Goal: Information Seeking & Learning: Learn about a topic

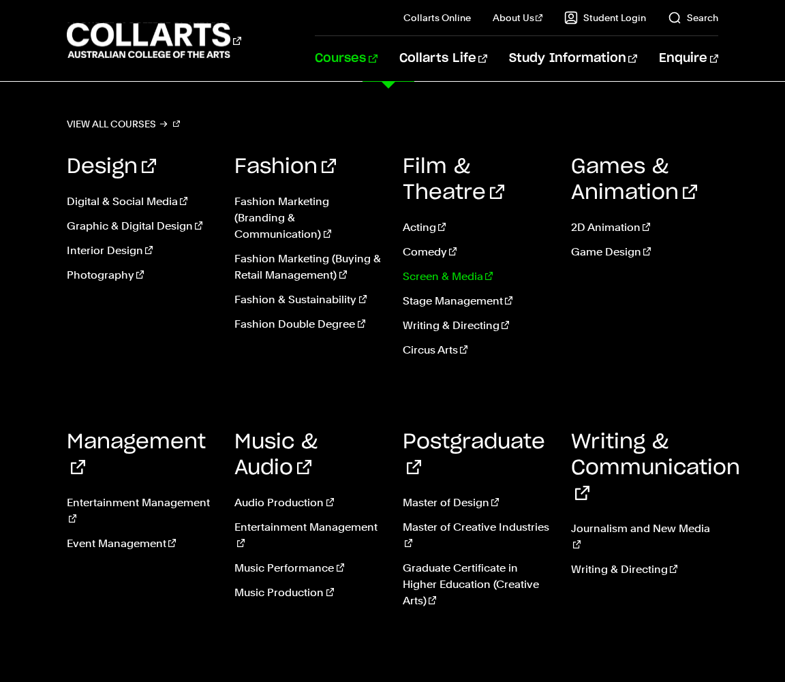
click at [452, 279] on link "Screen & Media" at bounding box center [477, 276] width 148 height 16
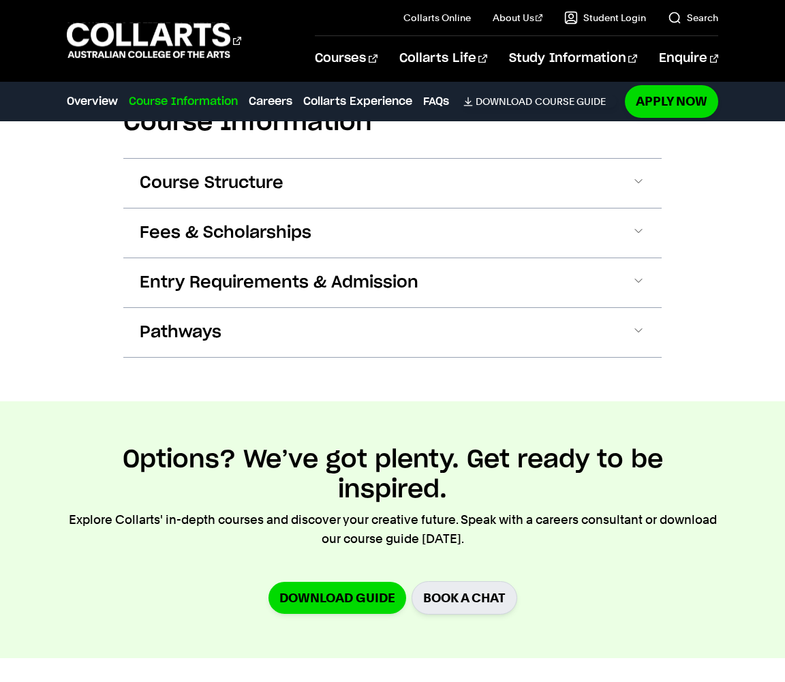
scroll to position [1294, 0]
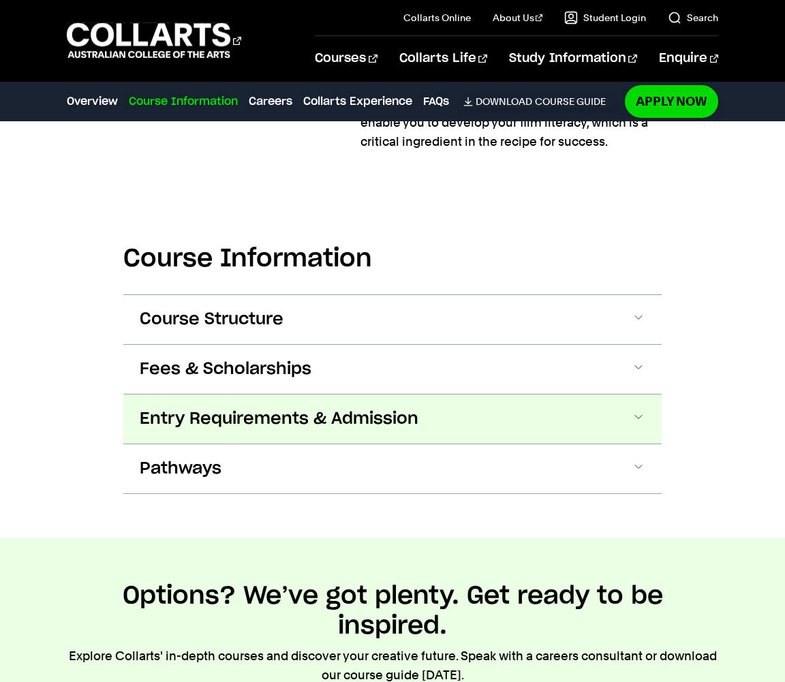
click at [642, 410] on span at bounding box center [638, 419] width 14 height 18
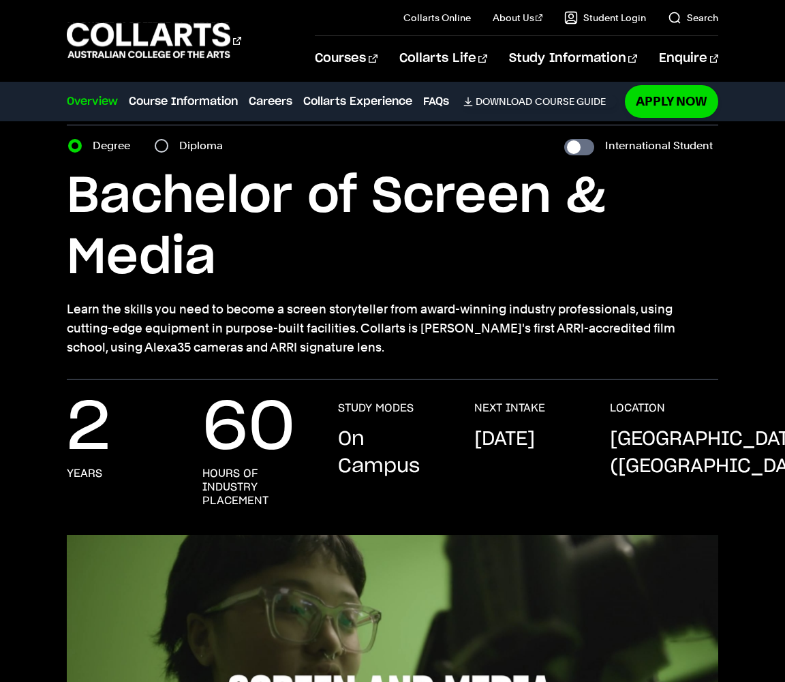
scroll to position [0, 0]
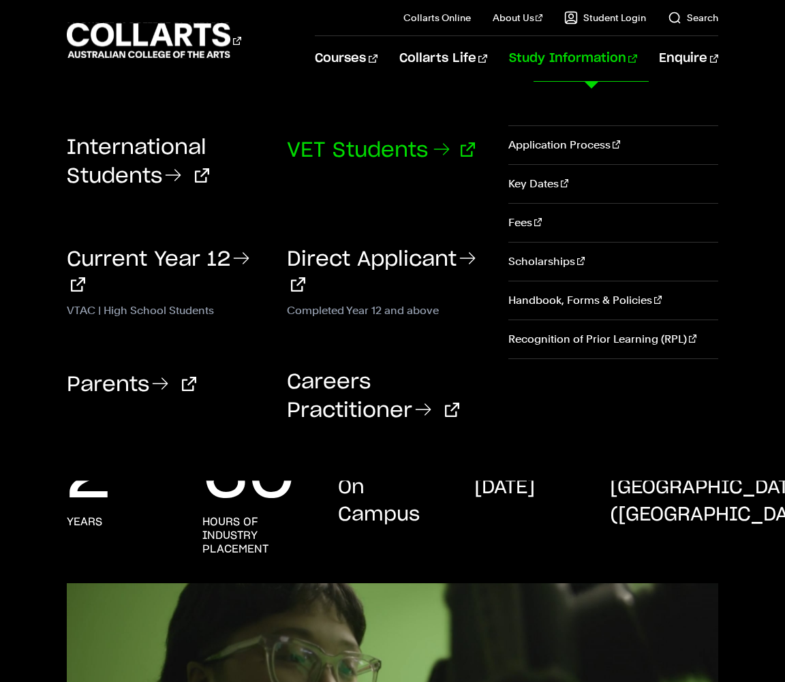
click at [396, 147] on link "VET Students" at bounding box center [381, 150] width 188 height 20
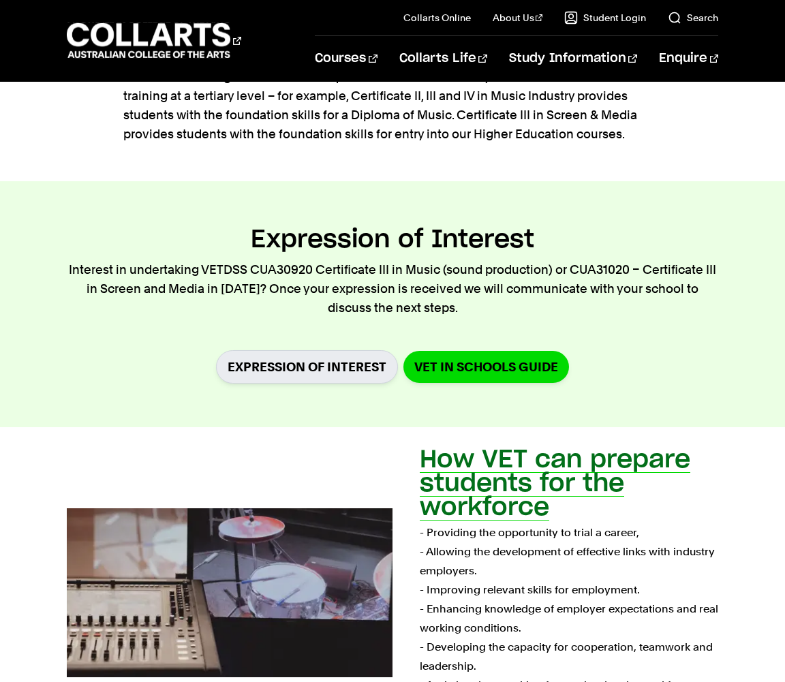
scroll to position [545, 0]
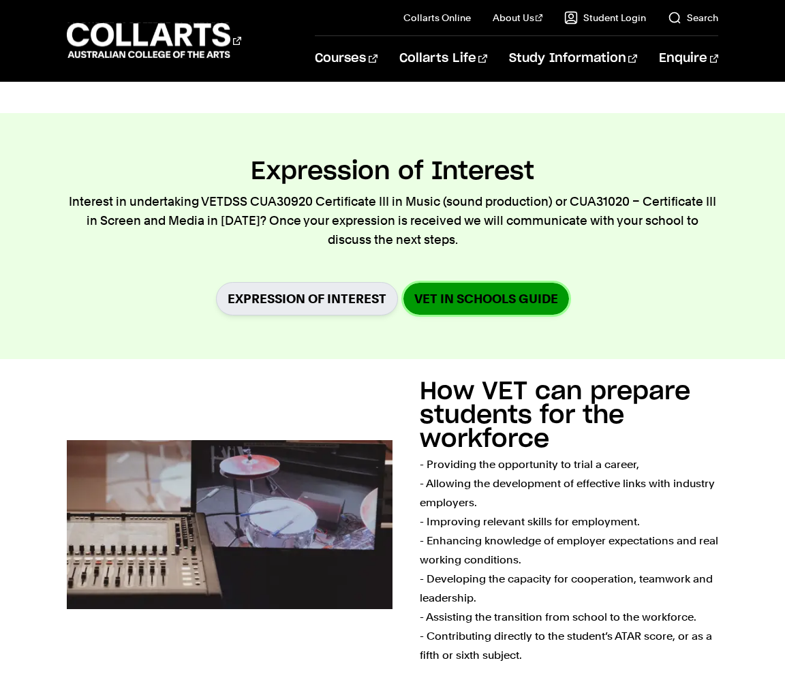
click at [465, 304] on link "VET in Schools Guide" at bounding box center [486, 299] width 166 height 32
